Goal: Task Accomplishment & Management: Manage account settings

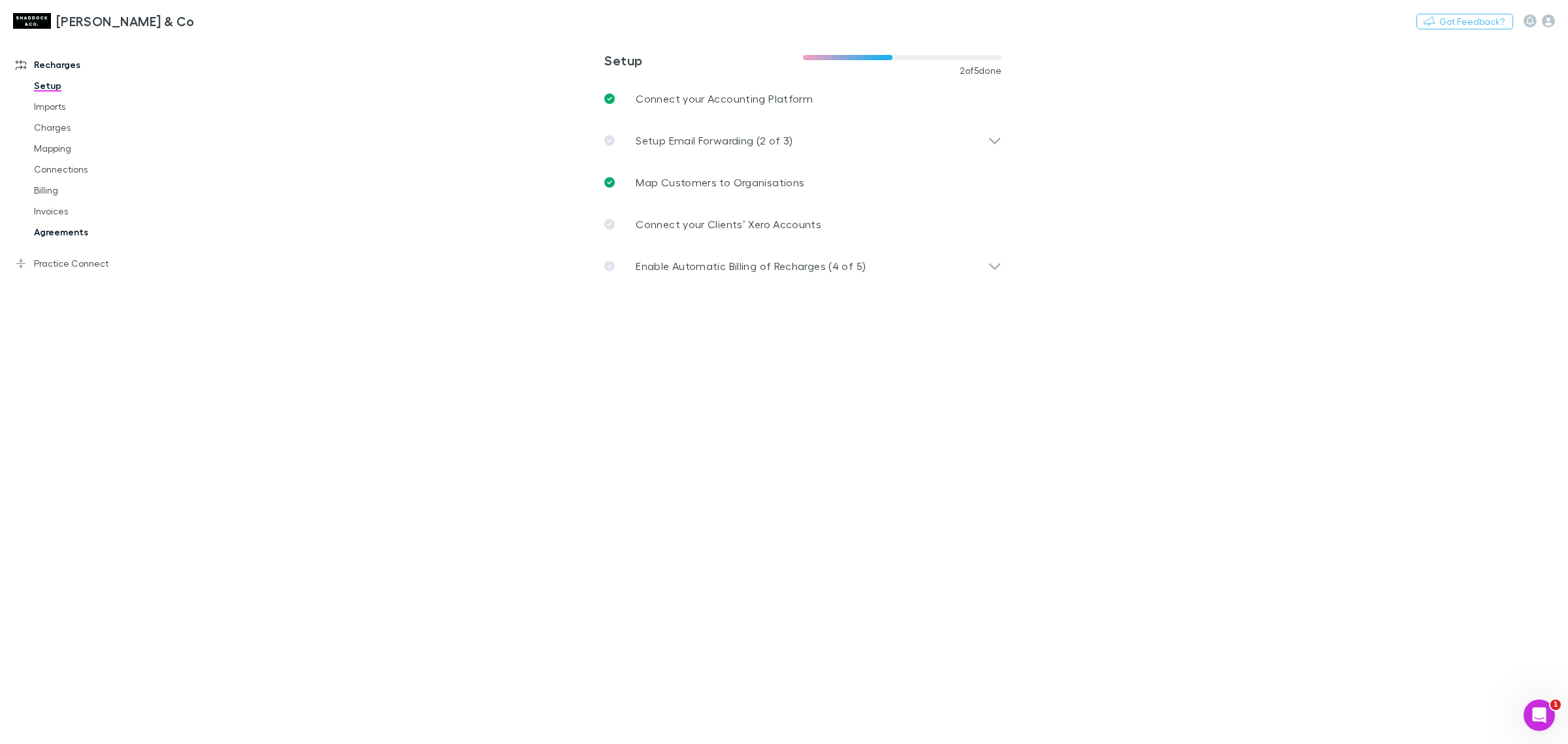
click at [101, 229] on link "Agreements" at bounding box center [103, 232] width 163 height 21
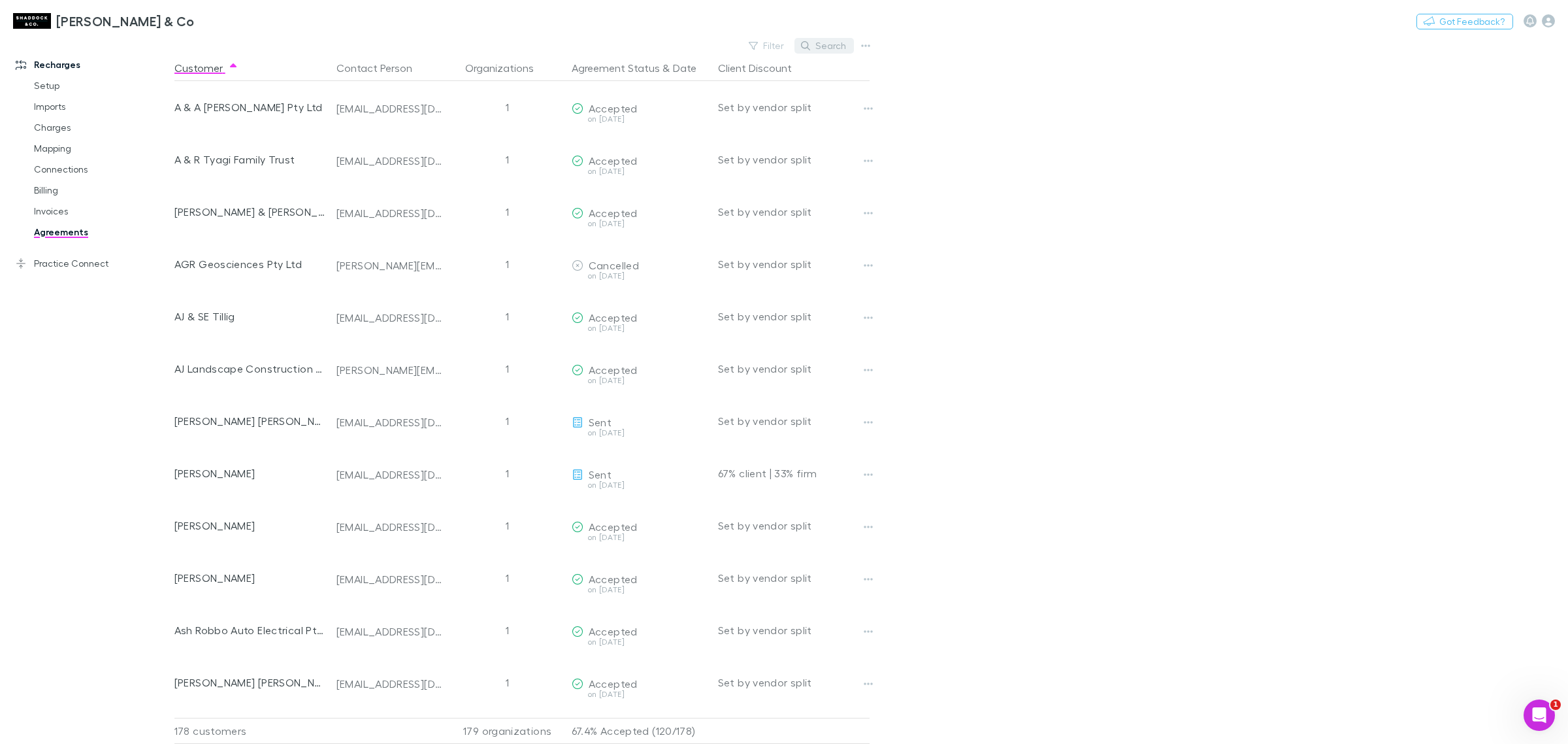
click at [818, 45] on button "Search" at bounding box center [824, 45] width 59 height 16
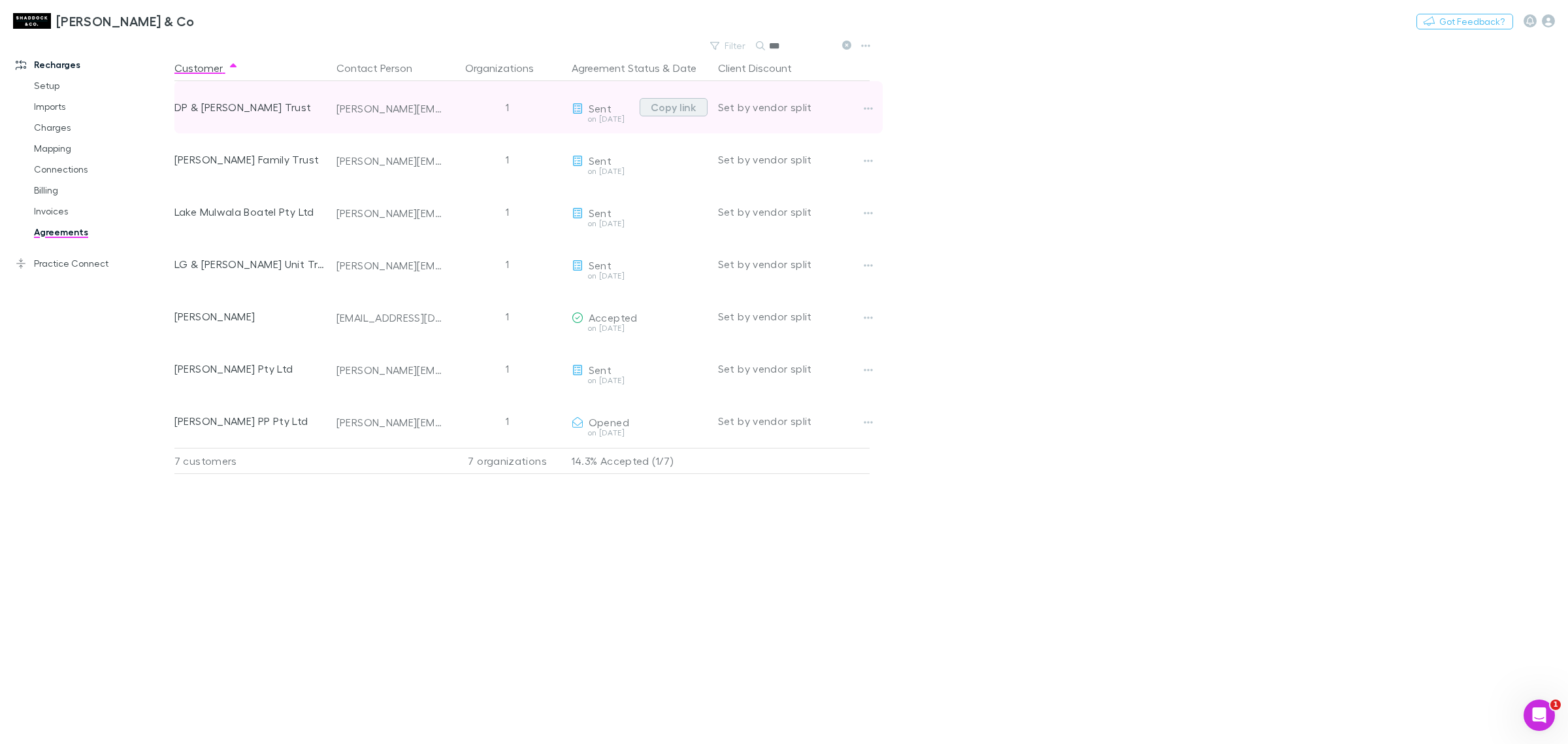
click at [651, 115] on button "Copy link" at bounding box center [673, 107] width 68 height 19
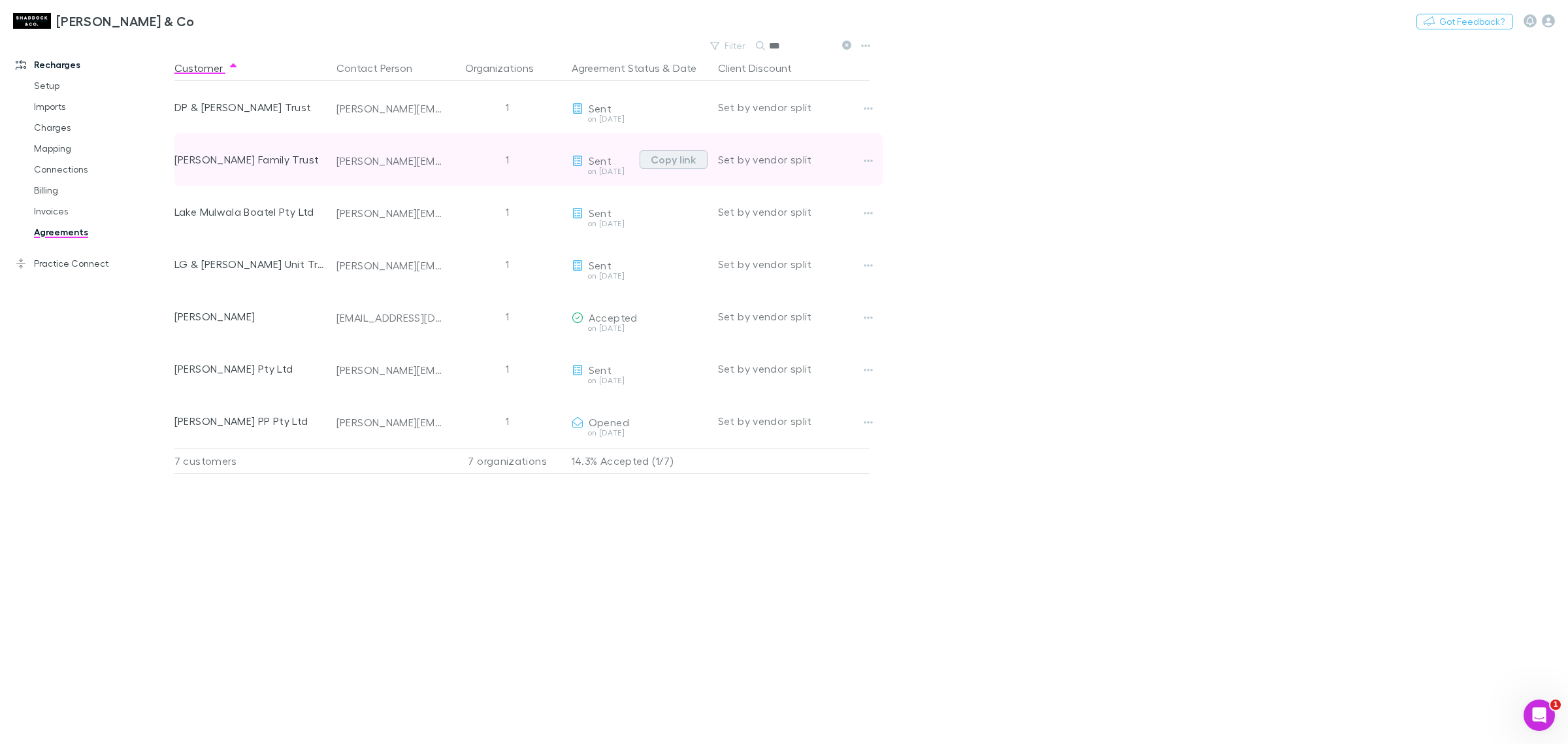
click at [678, 164] on button "Copy link" at bounding box center [673, 159] width 68 height 19
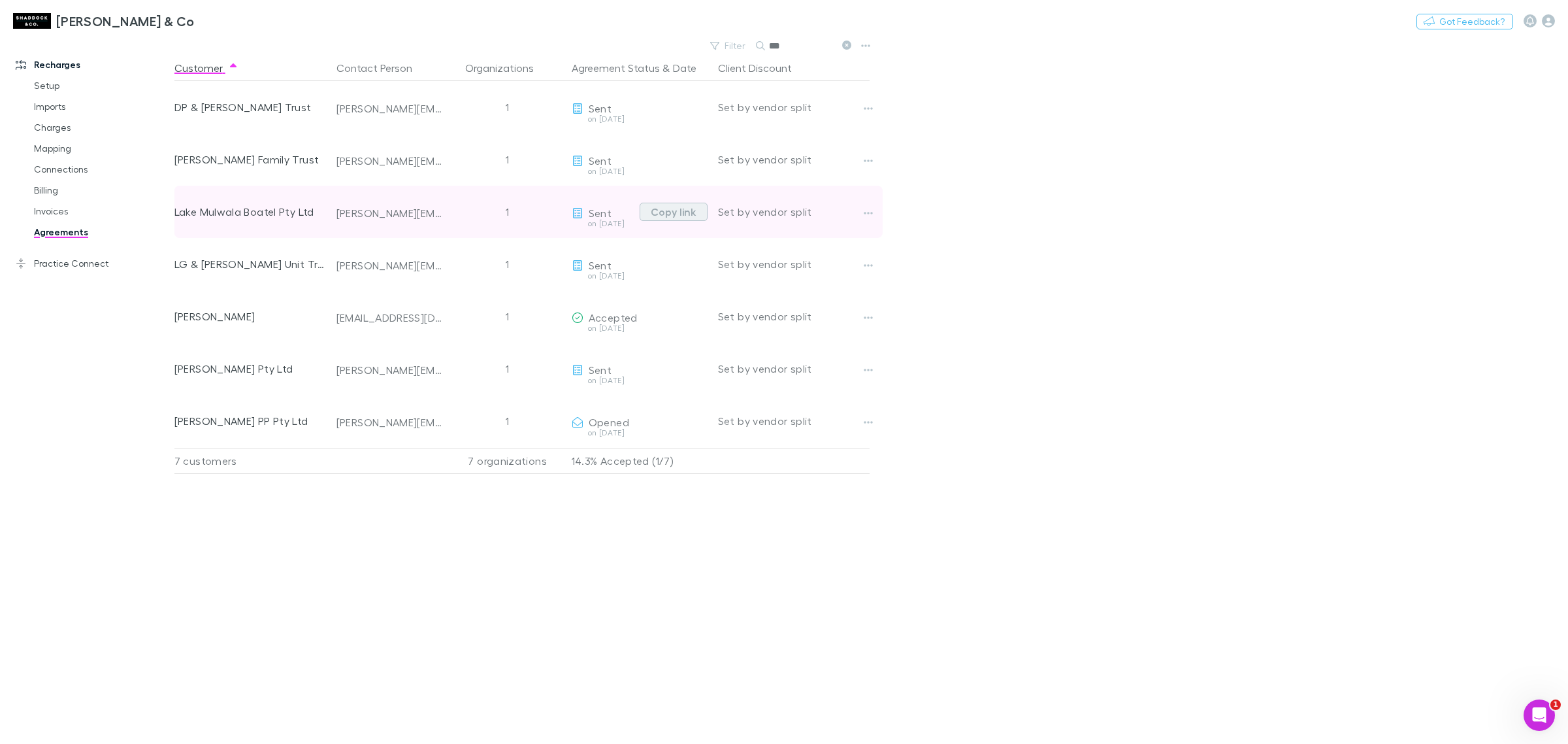
click at [687, 207] on button "Copy link" at bounding box center [673, 212] width 68 height 19
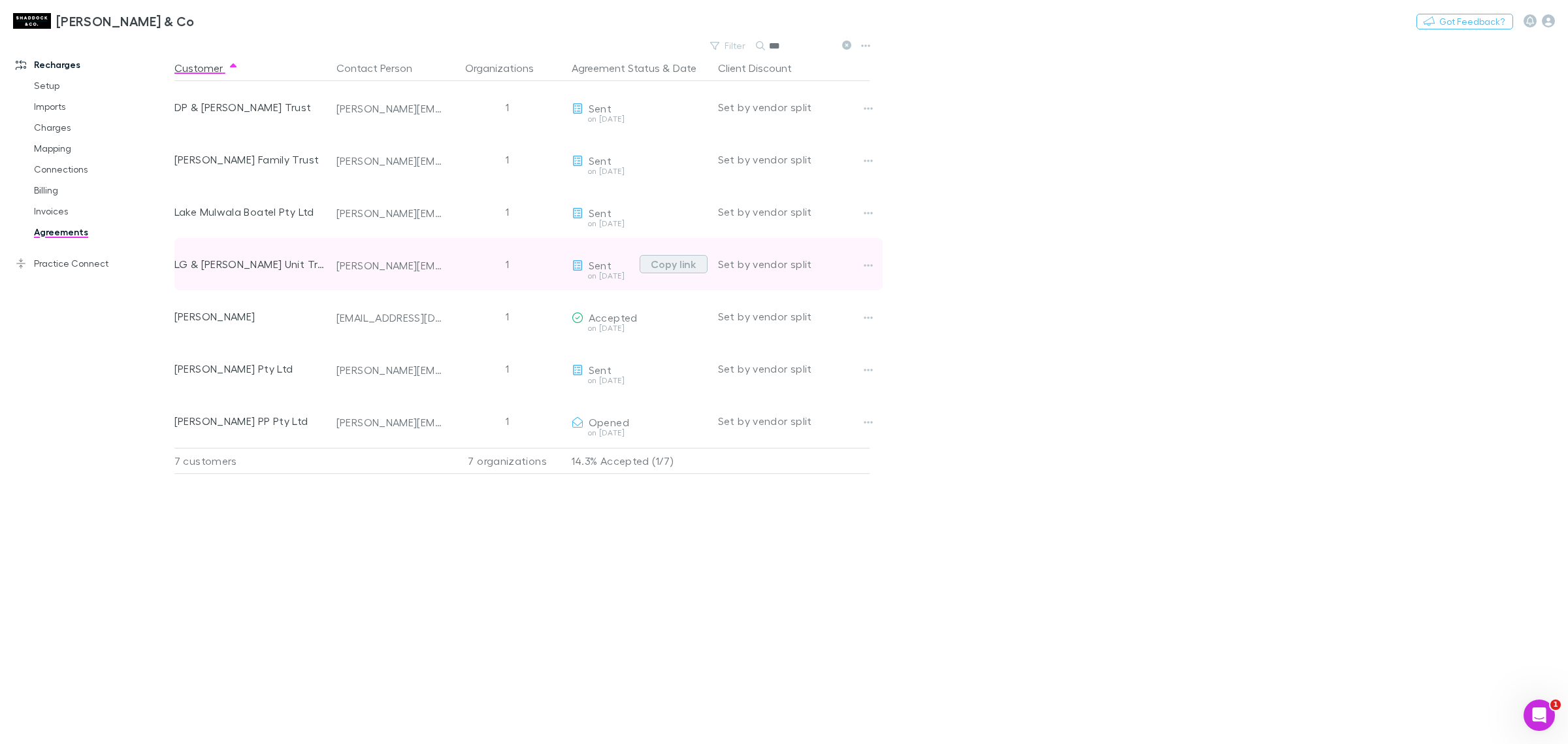
click at [671, 269] on button "Copy link" at bounding box center [673, 264] width 68 height 19
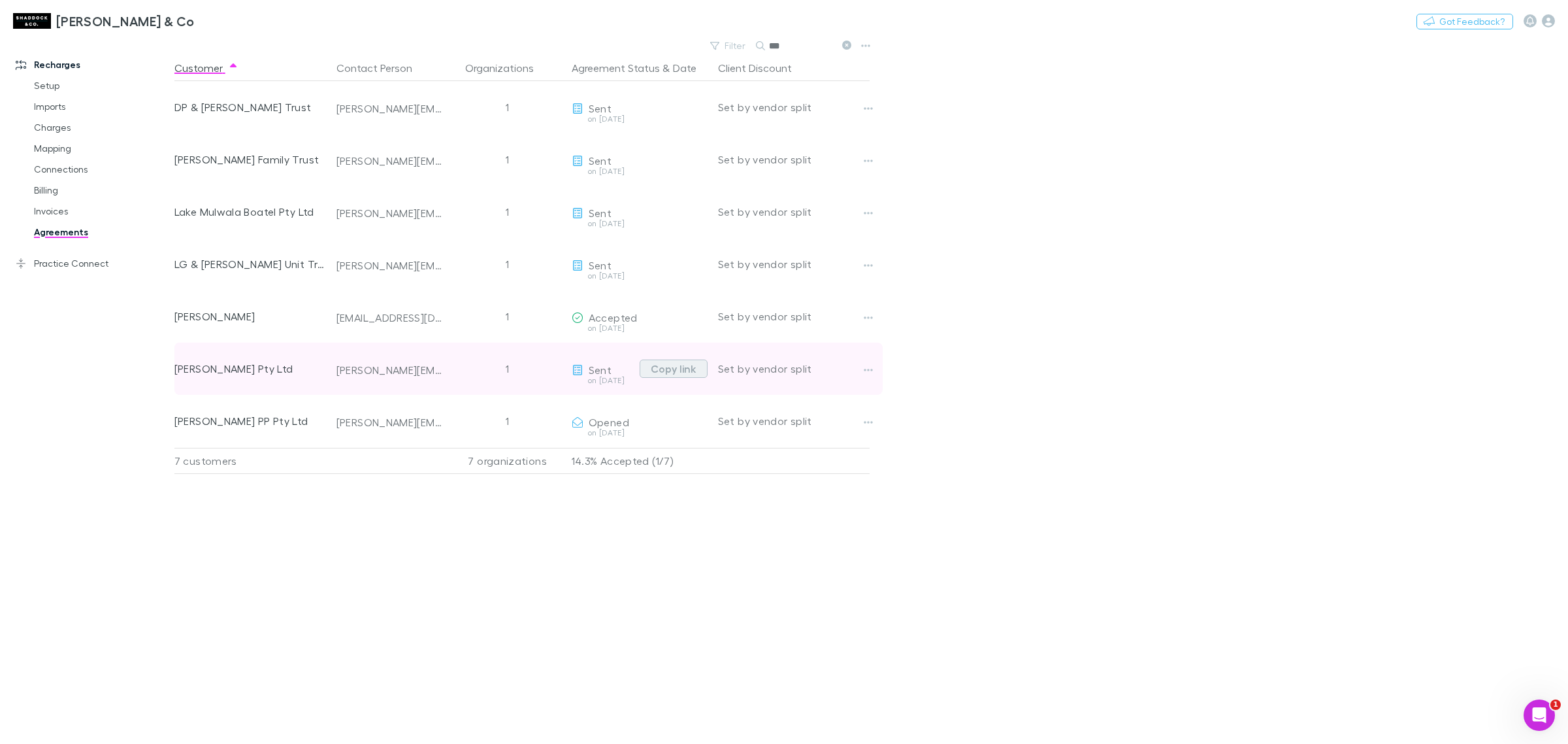
click at [664, 374] on button "Copy link" at bounding box center [673, 369] width 68 height 19
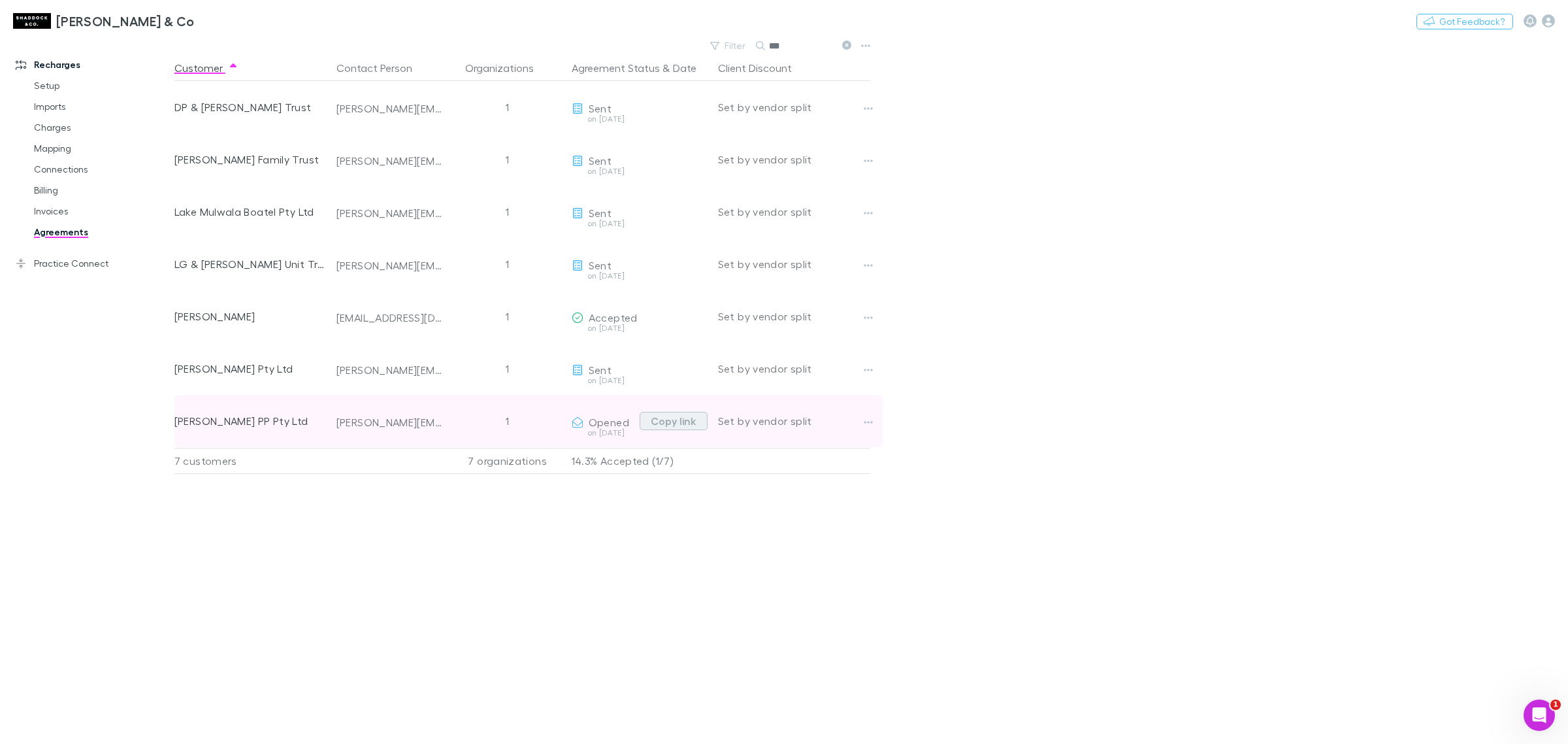
click at [667, 415] on button "Copy link" at bounding box center [673, 421] width 68 height 19
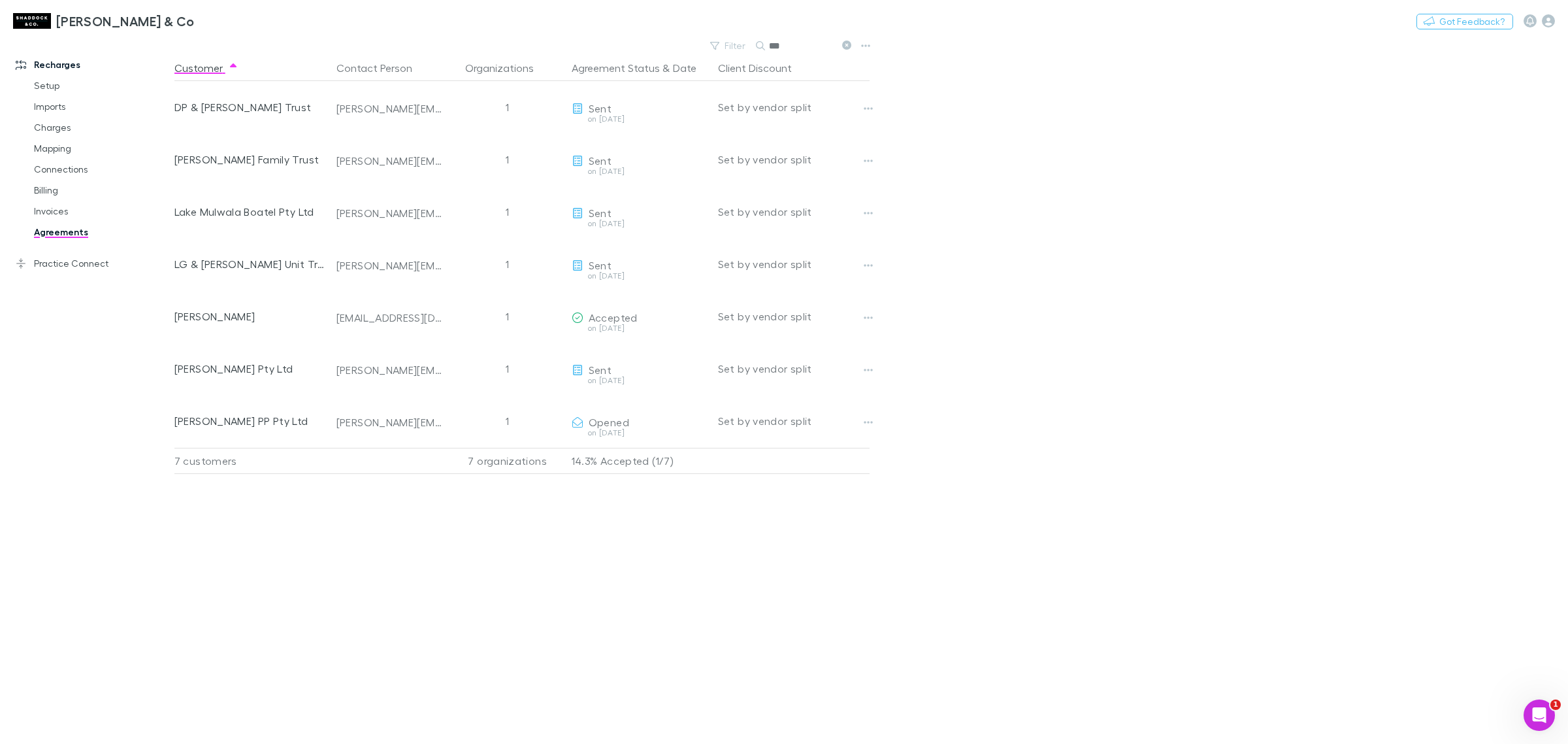
click at [794, 49] on input "***" at bounding box center [802, 45] width 65 height 19
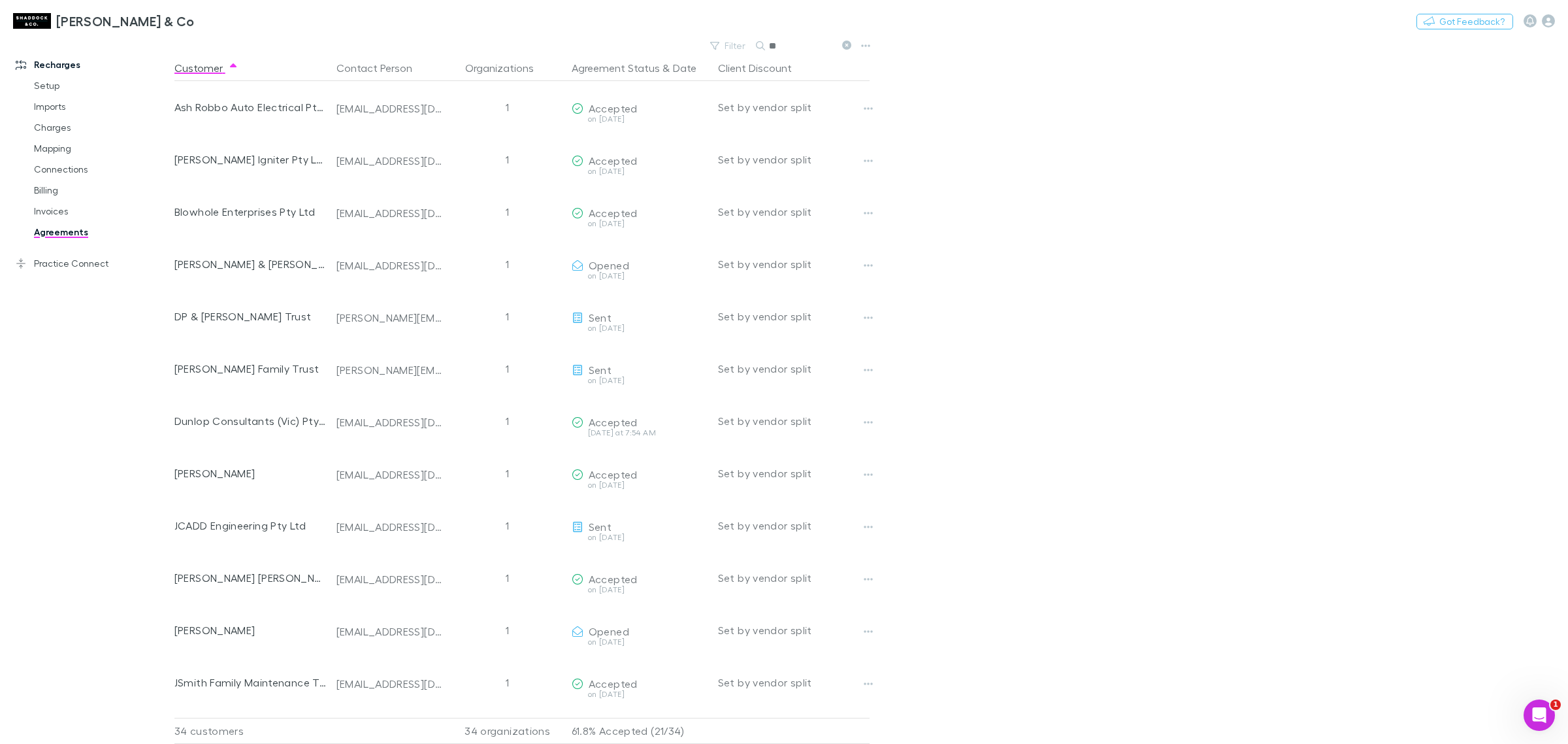
type input "*"
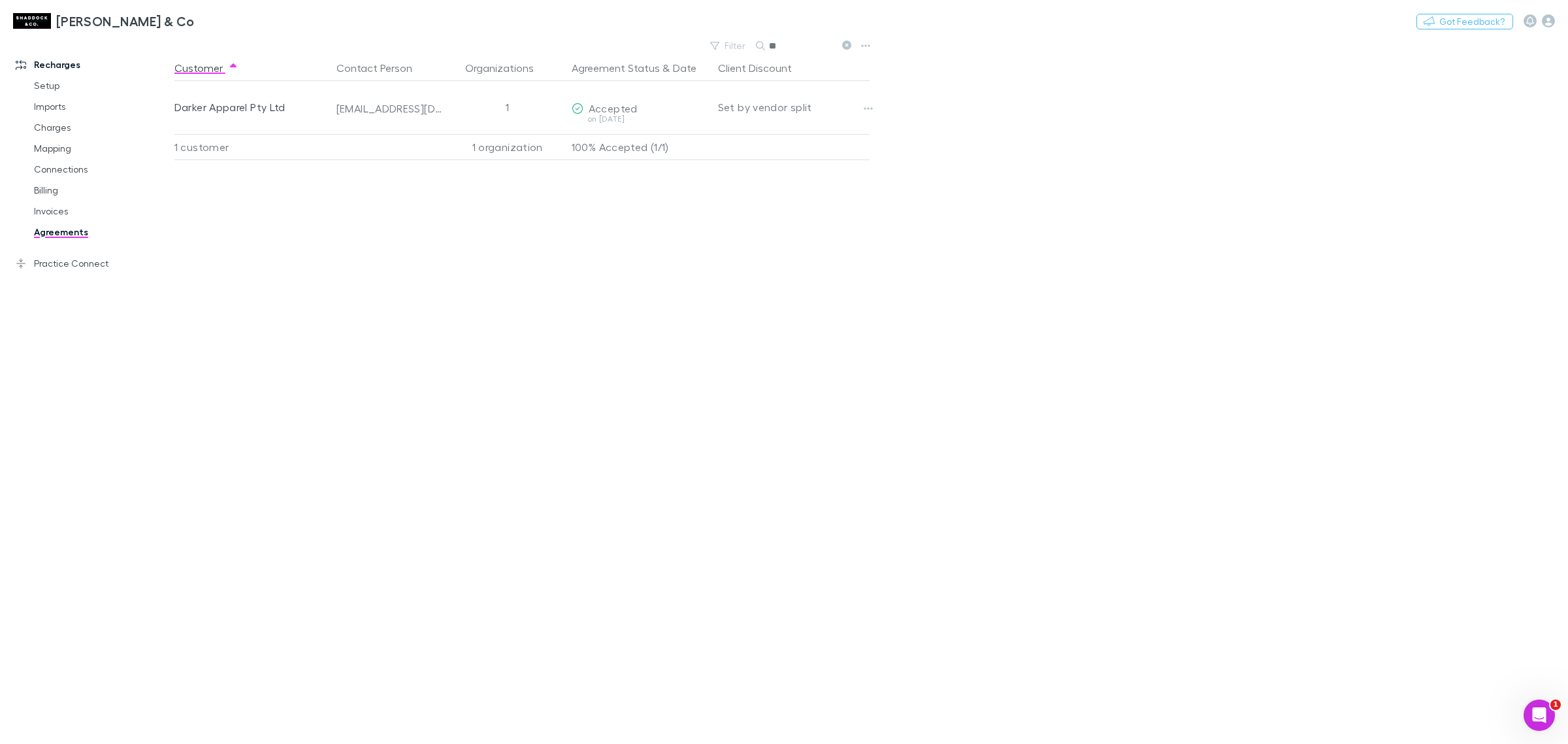
type input "*"
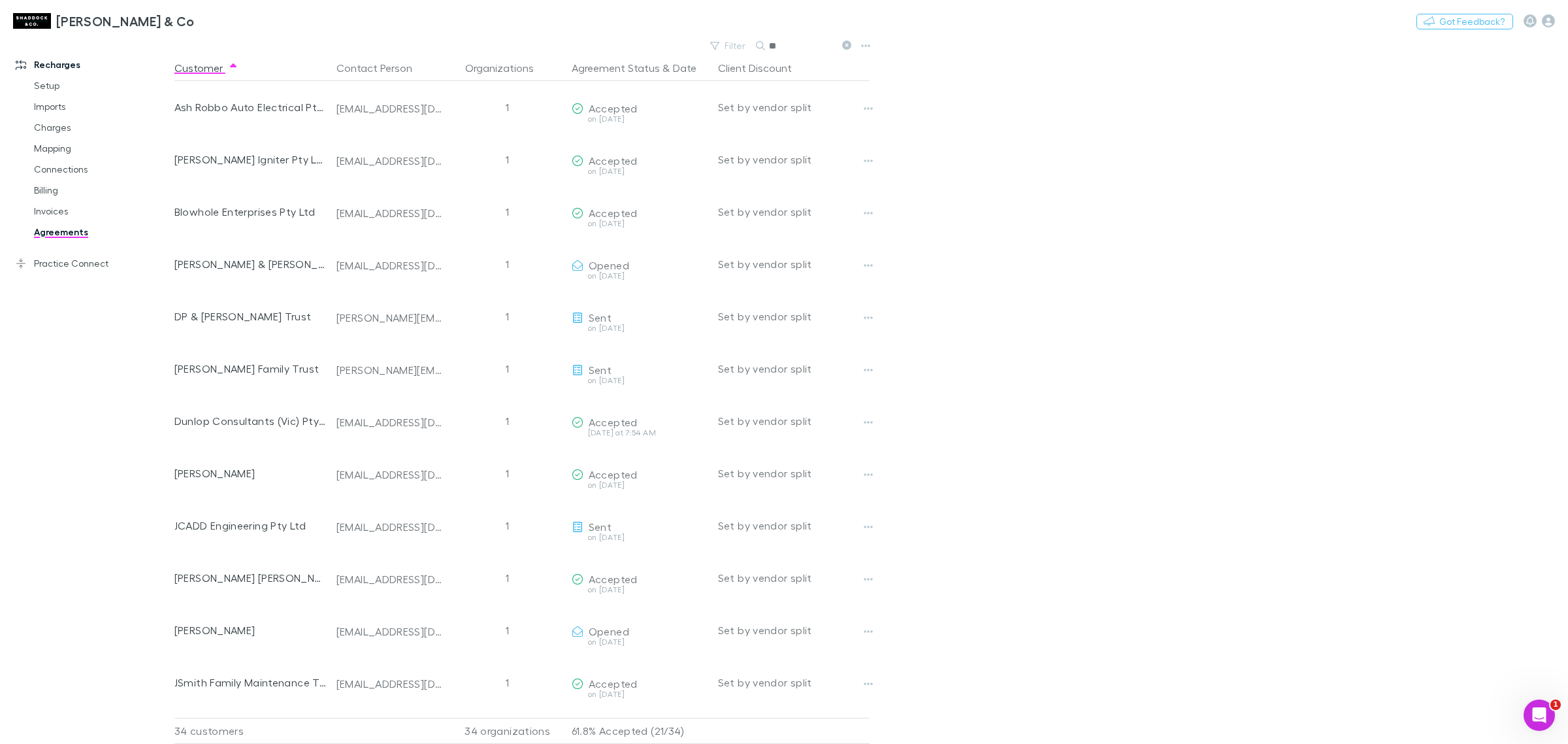
type input "*"
